Goal: Information Seeking & Learning: Learn about a topic

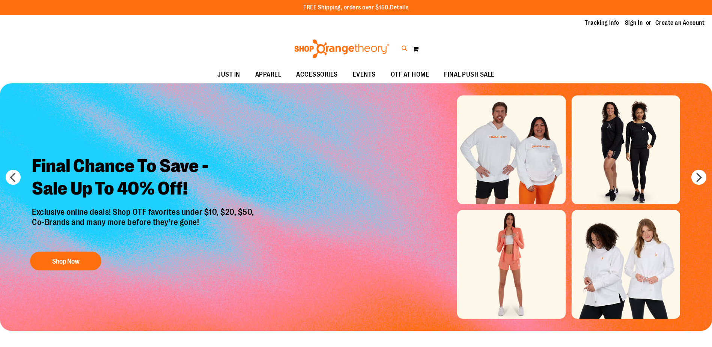
click at [407, 51] on icon at bounding box center [405, 48] width 6 height 9
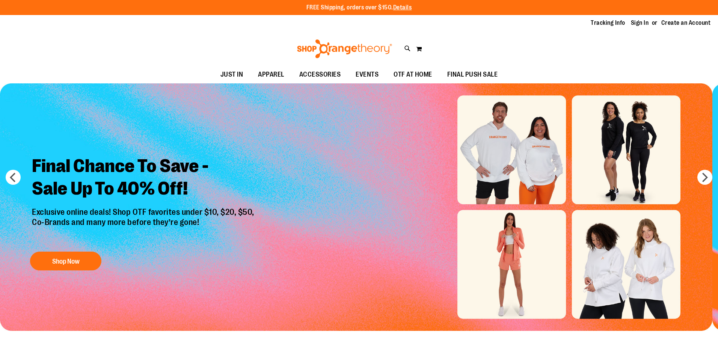
type input "*********"
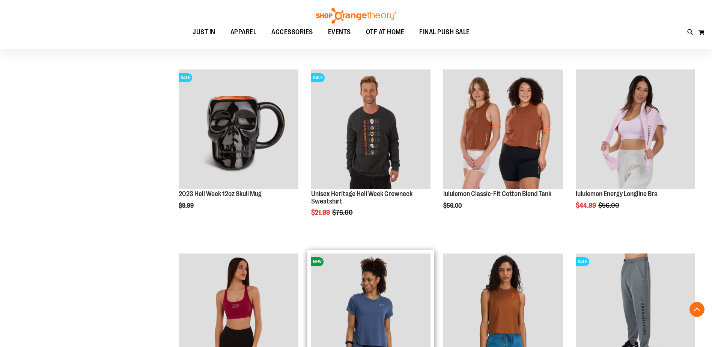
scroll to position [142, 0]
